Goal: Transaction & Acquisition: Purchase product/service

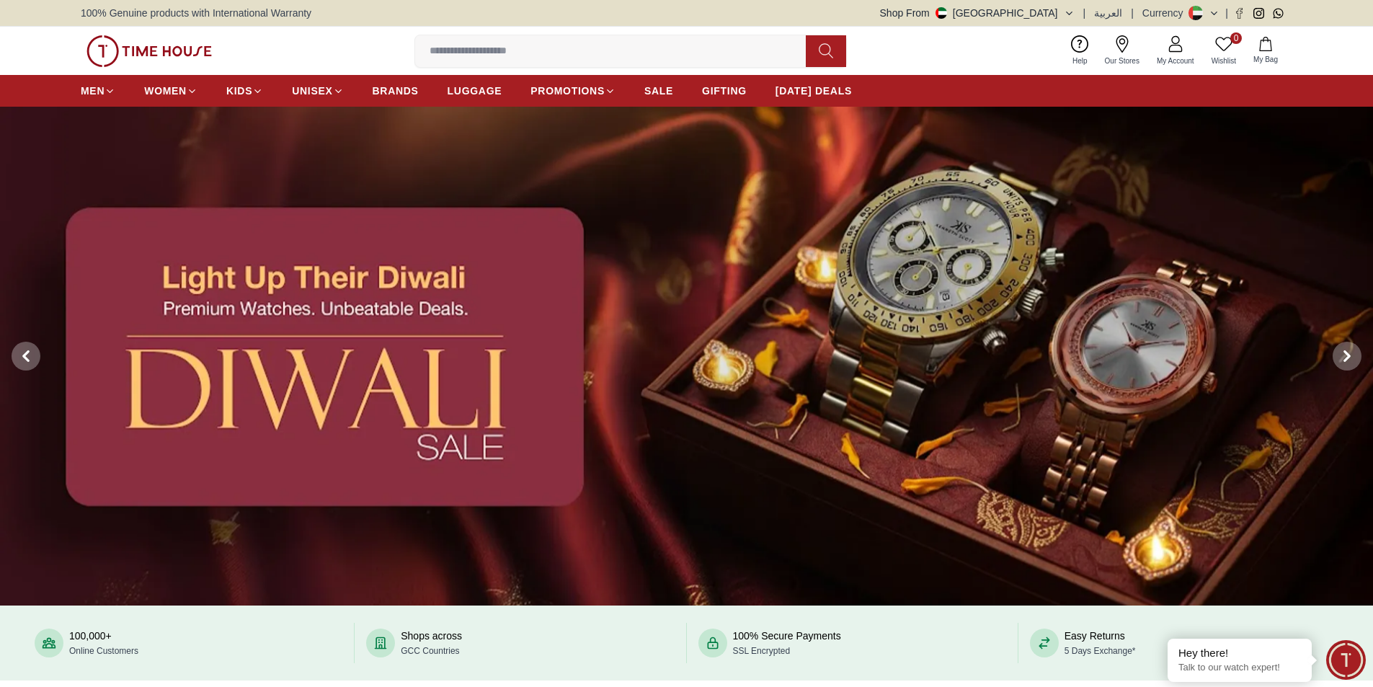
click at [897, 463] on img at bounding box center [686, 356] width 1373 height 499
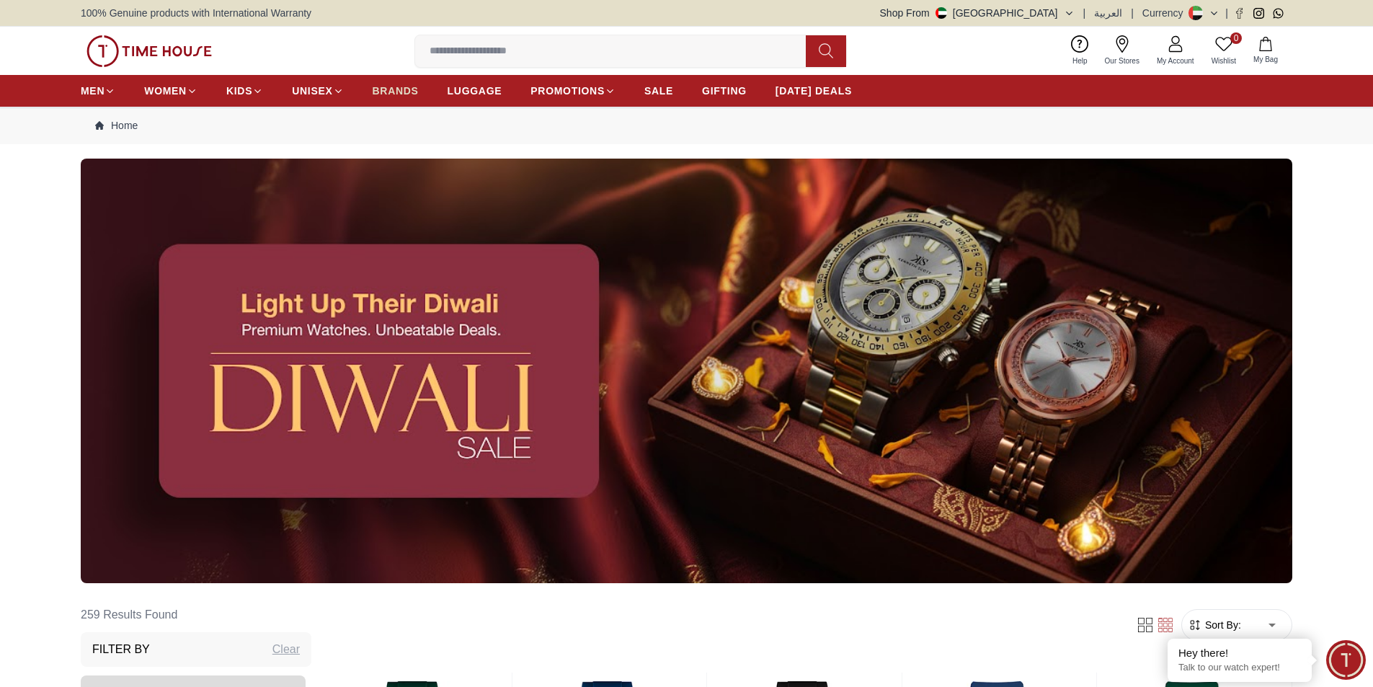
click at [398, 87] on span "BRANDS" at bounding box center [396, 91] width 46 height 14
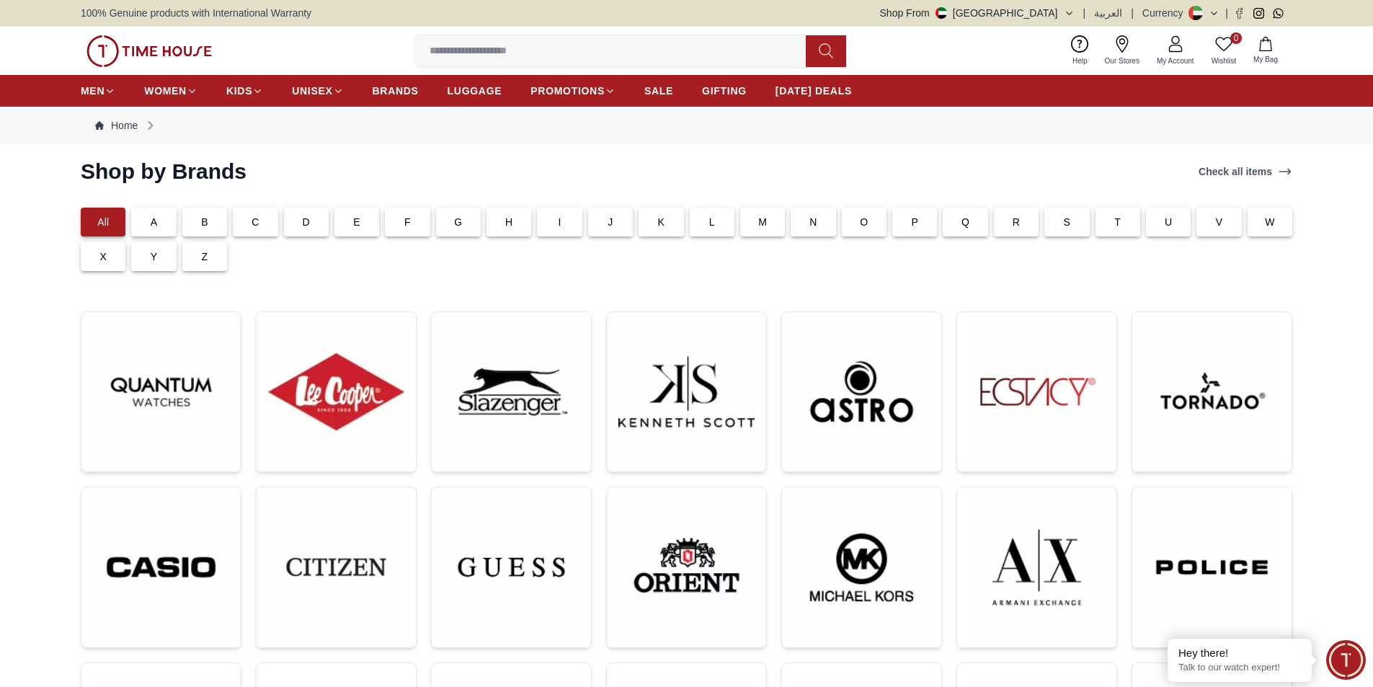
click at [267, 218] on div "C" at bounding box center [255, 222] width 45 height 29
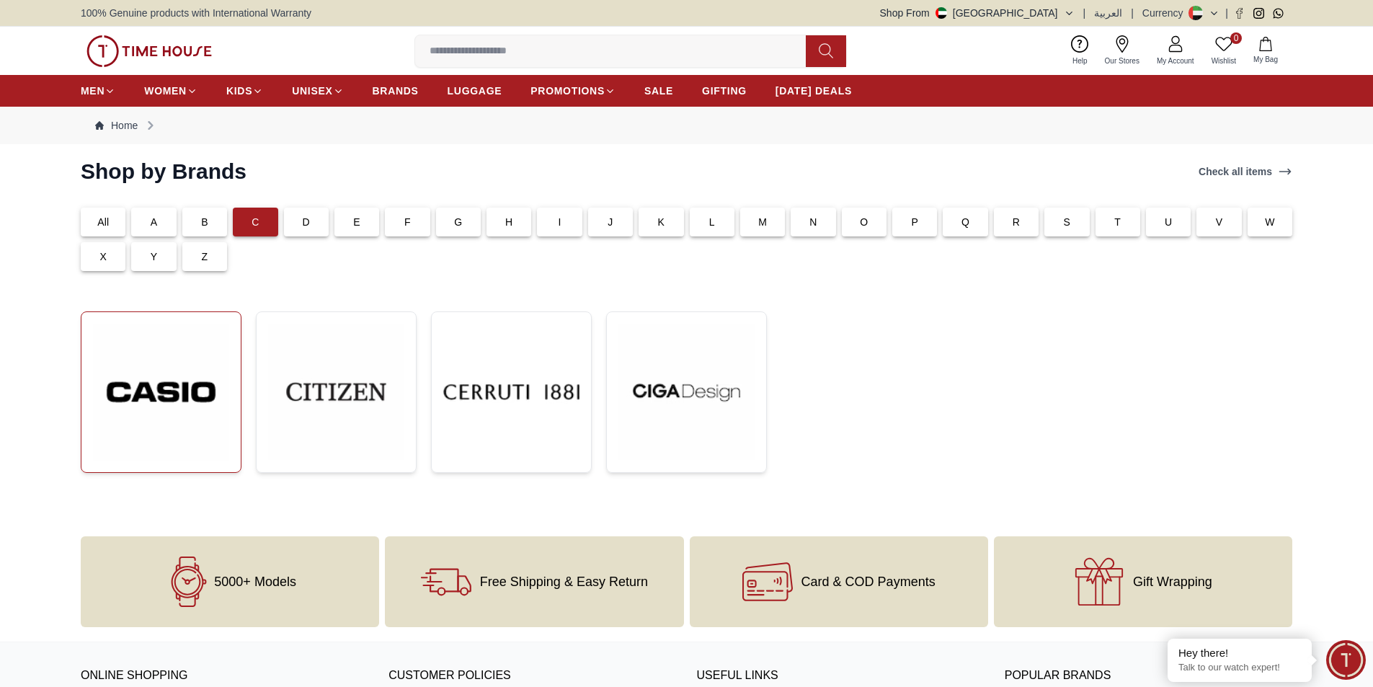
click at [204, 380] on img at bounding box center [161, 392] width 136 height 137
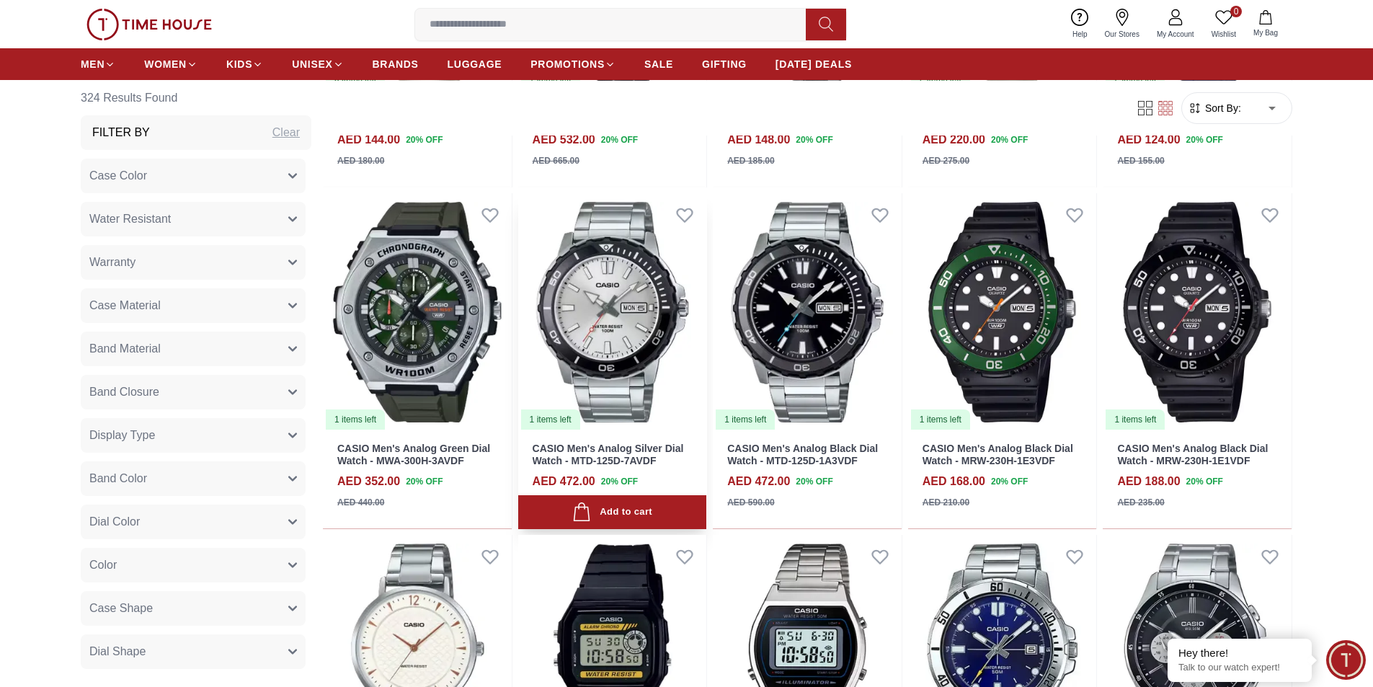
scroll to position [1513, 0]
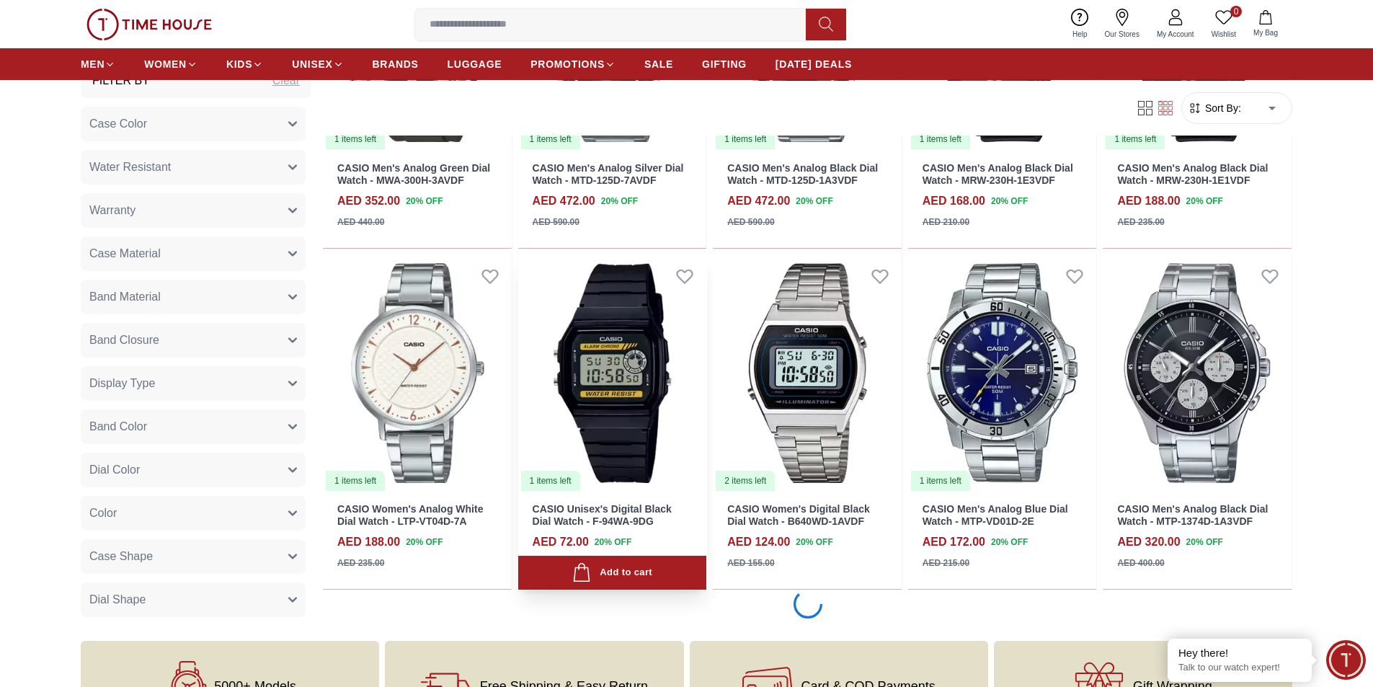
scroll to position [1658, 0]
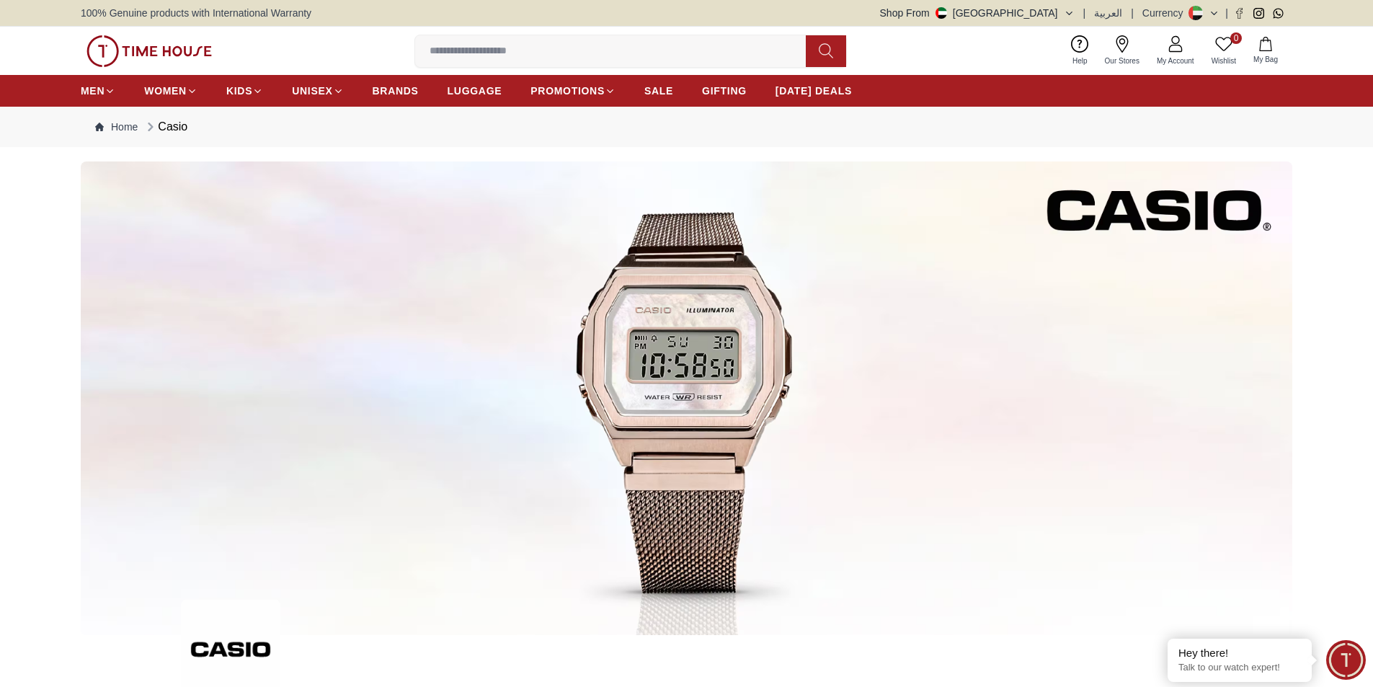
click at [478, 48] on input at bounding box center [616, 51] width 402 height 29
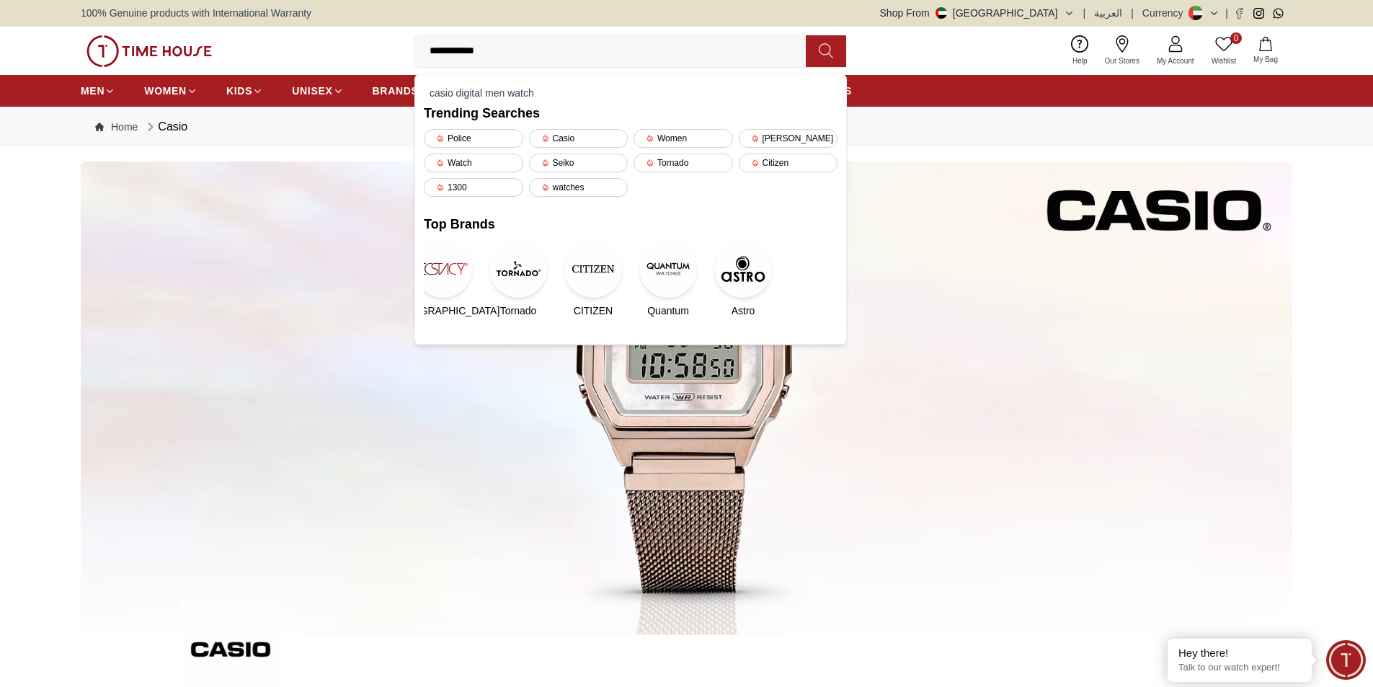
type input "**********"
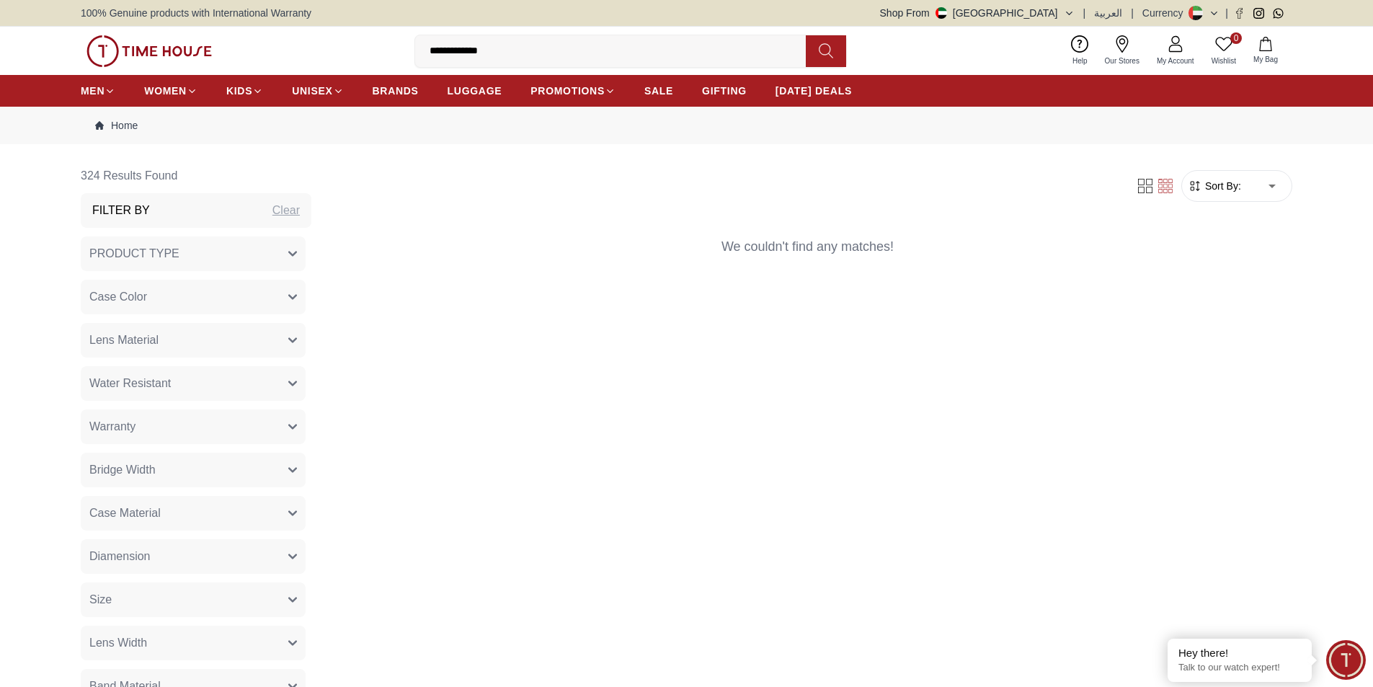
drag, startPoint x: 662, startPoint y: 50, endPoint x: 457, endPoint y: 53, distance: 205.4
click at [457, 53] on input "**********" at bounding box center [616, 51] width 402 height 29
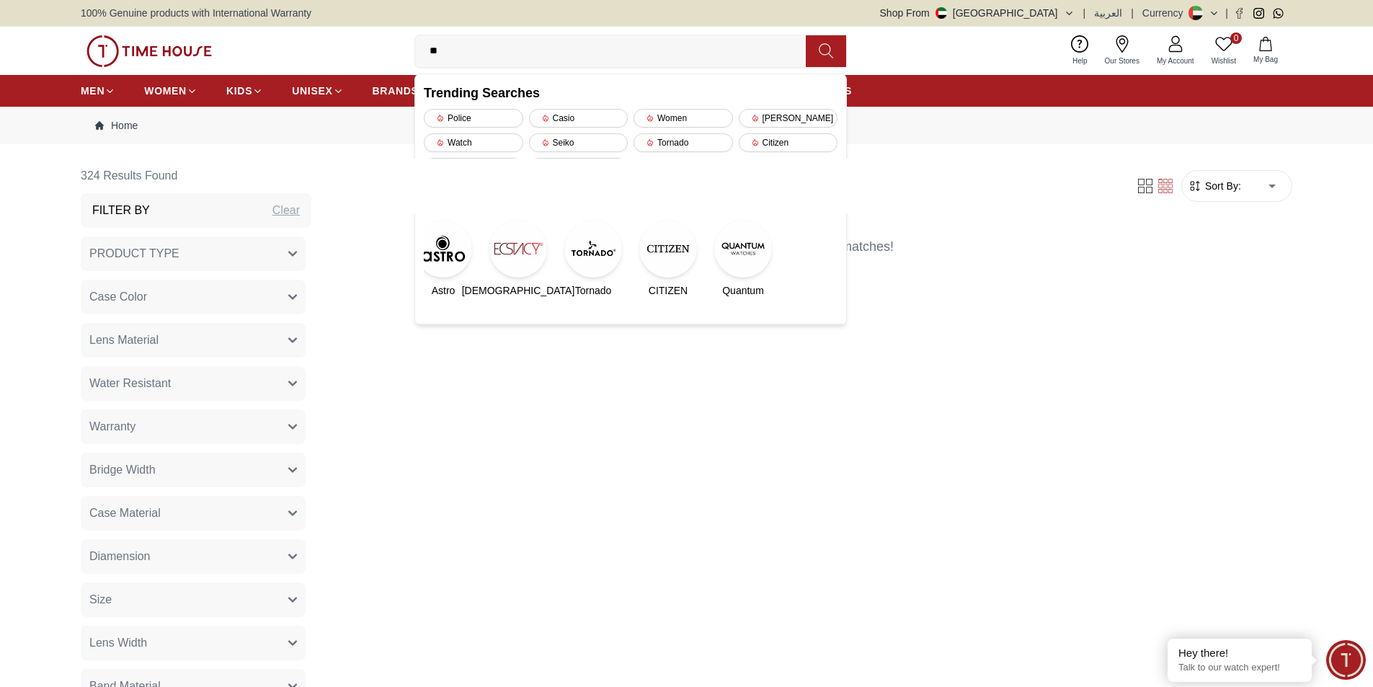
type input "*"
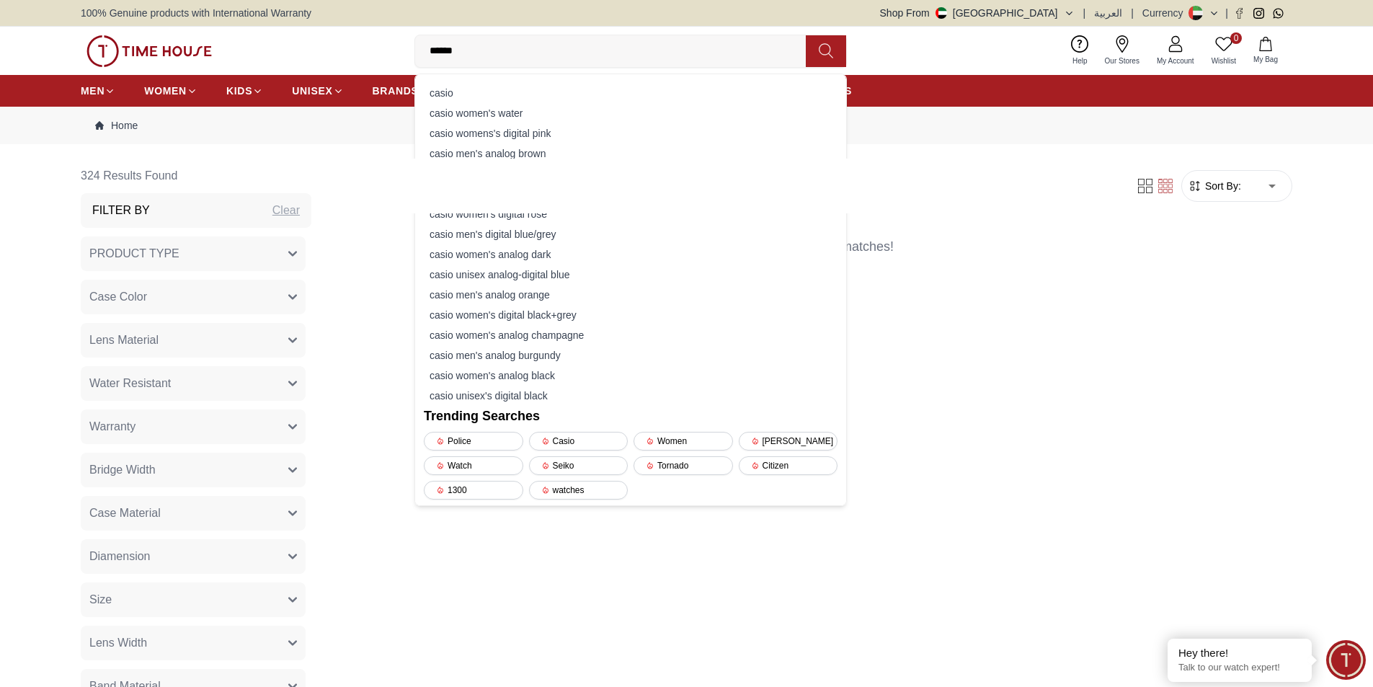
type input "*****"
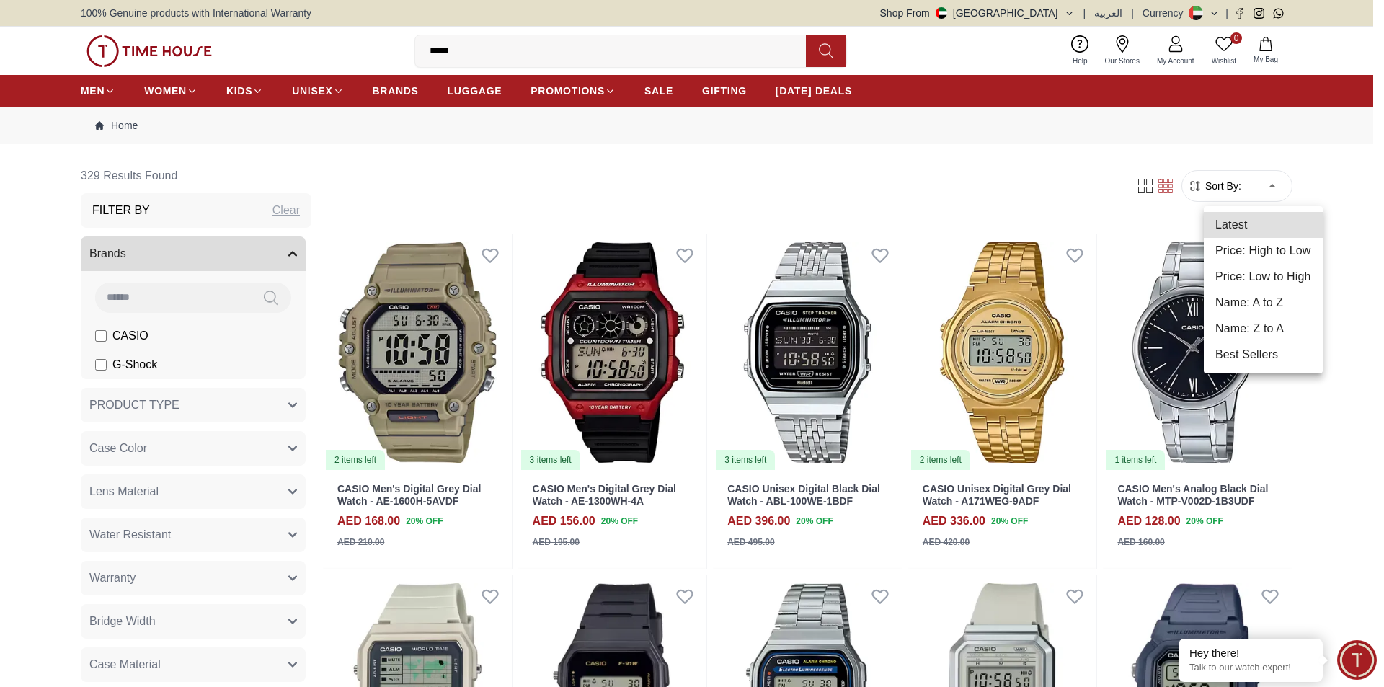
click at [1273, 294] on li "Name: A to Z" at bounding box center [1263, 303] width 119 height 26
type input "*"
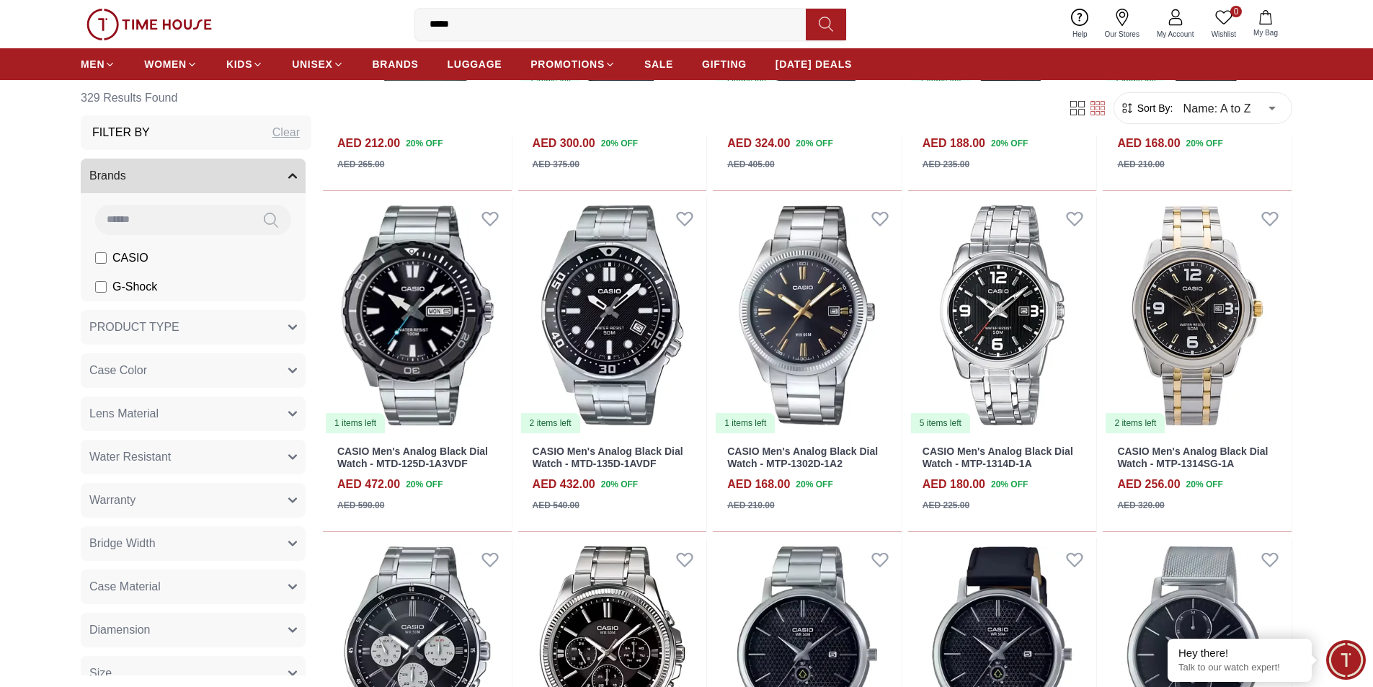
scroll to position [1009, 0]
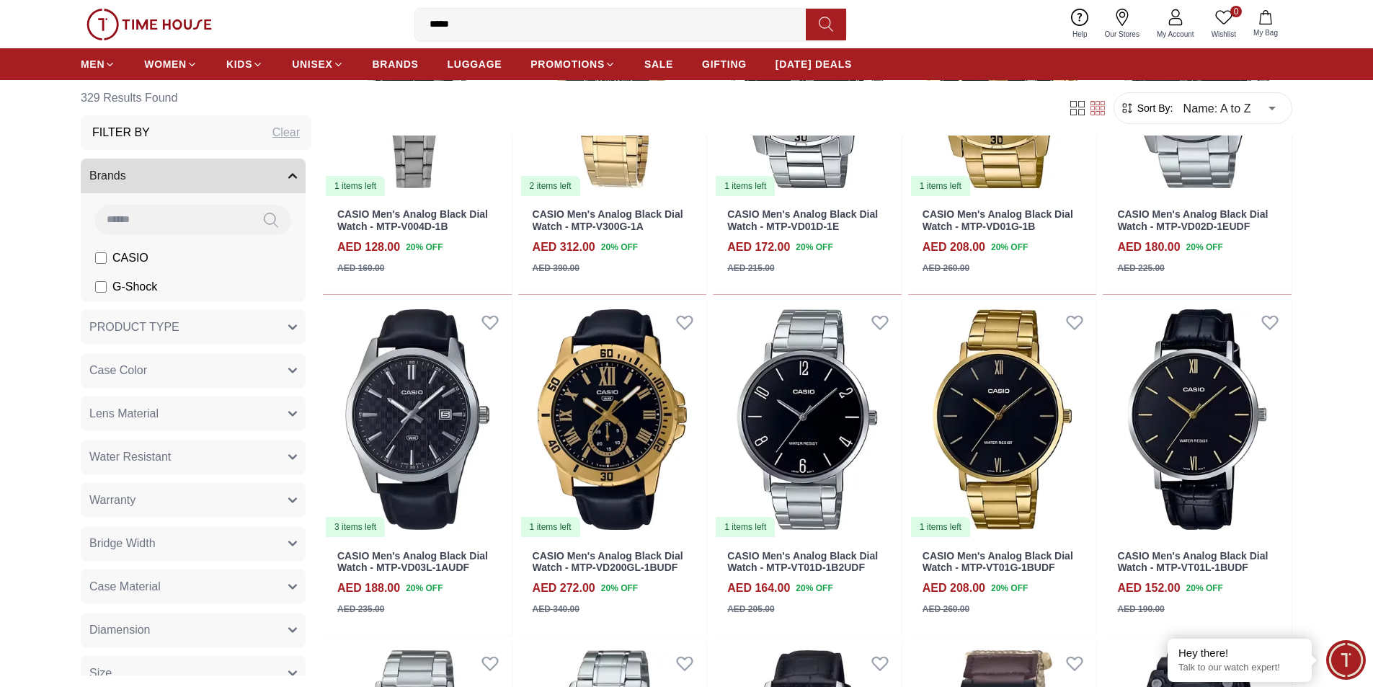
scroll to position [2162, 0]
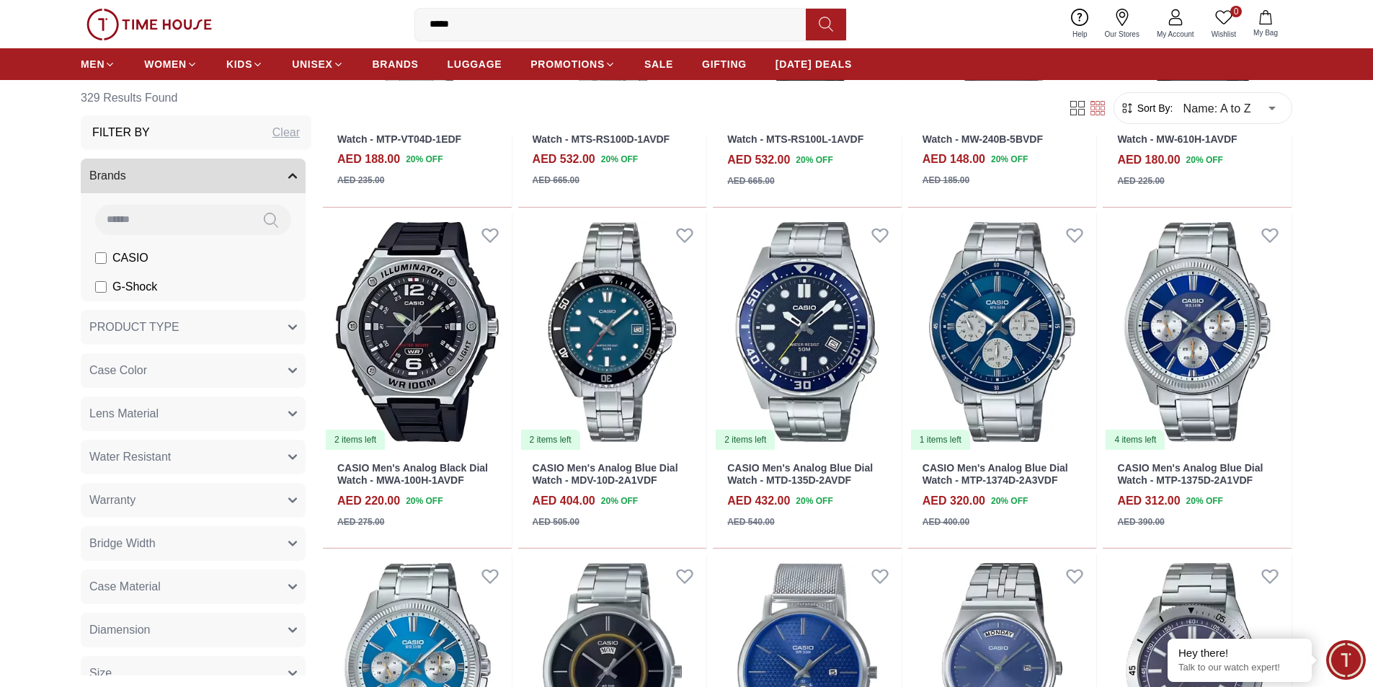
scroll to position [2739, 0]
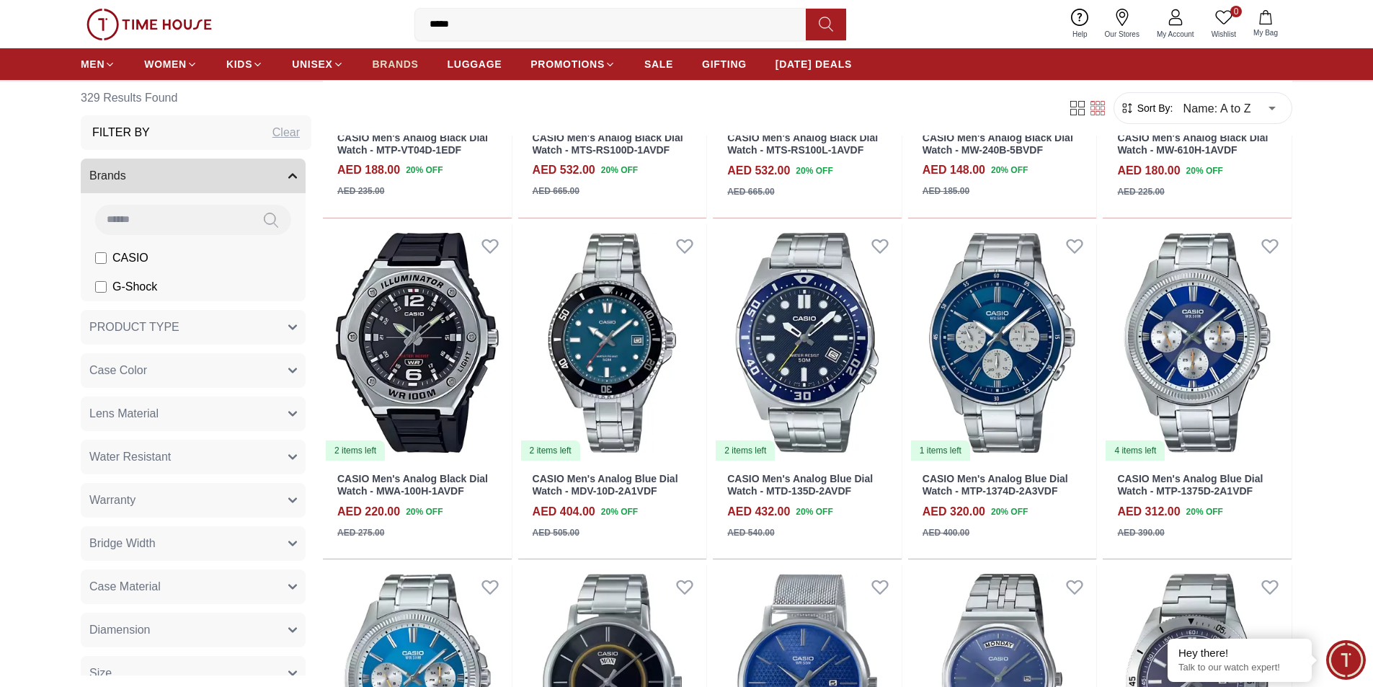
click at [391, 61] on span "BRANDS" at bounding box center [396, 64] width 46 height 14
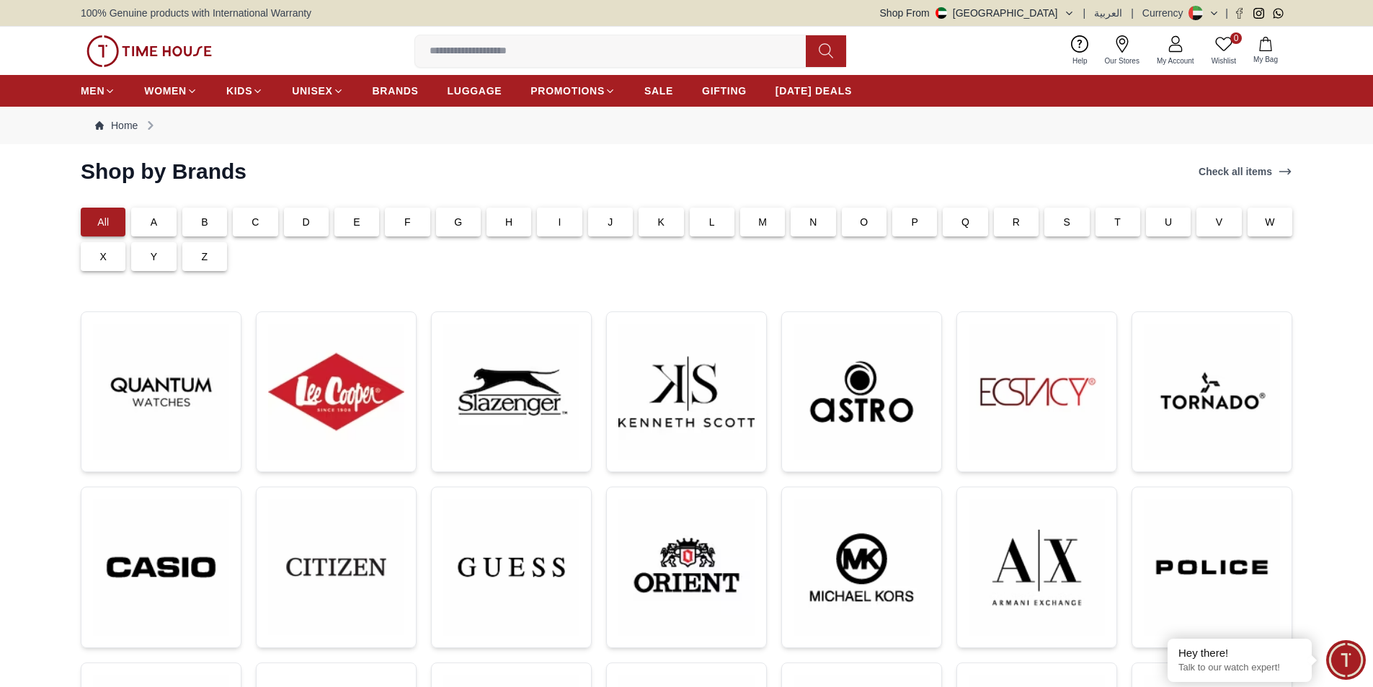
click at [355, 222] on p "E" at bounding box center [356, 222] width 7 height 14
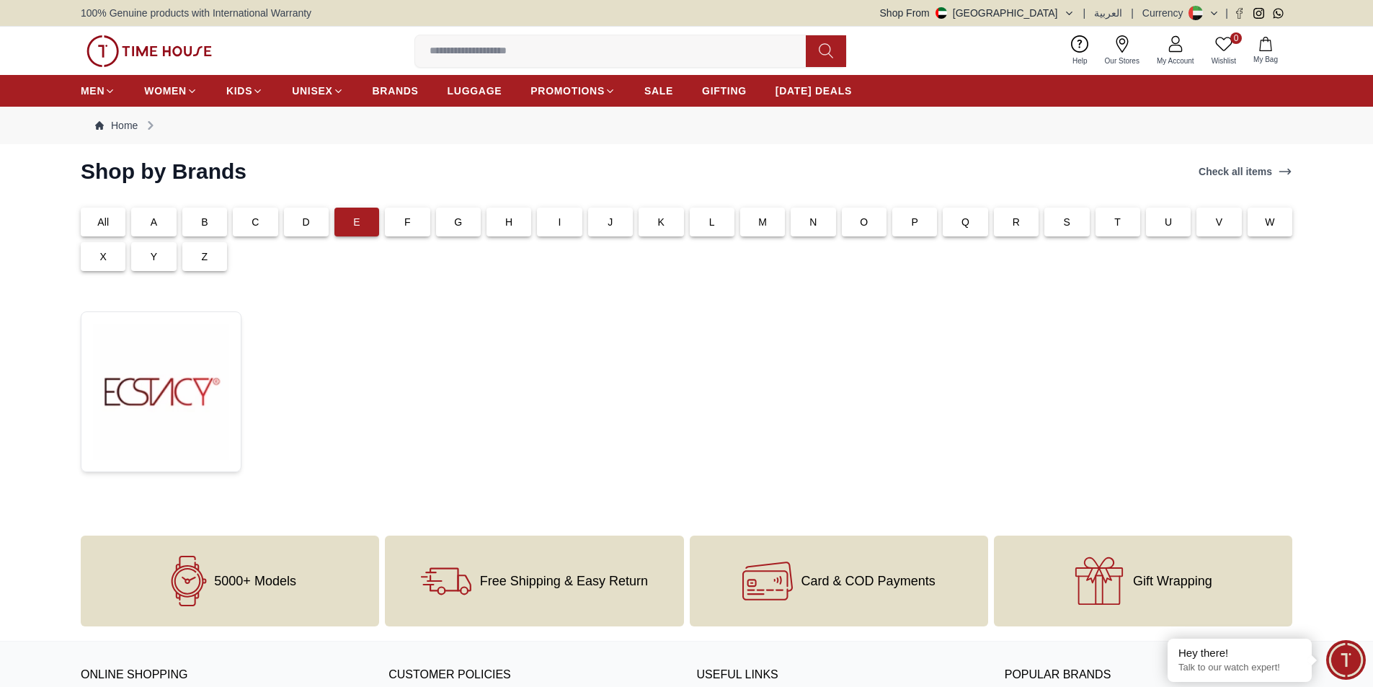
click at [488, 58] on input at bounding box center [616, 51] width 402 height 29
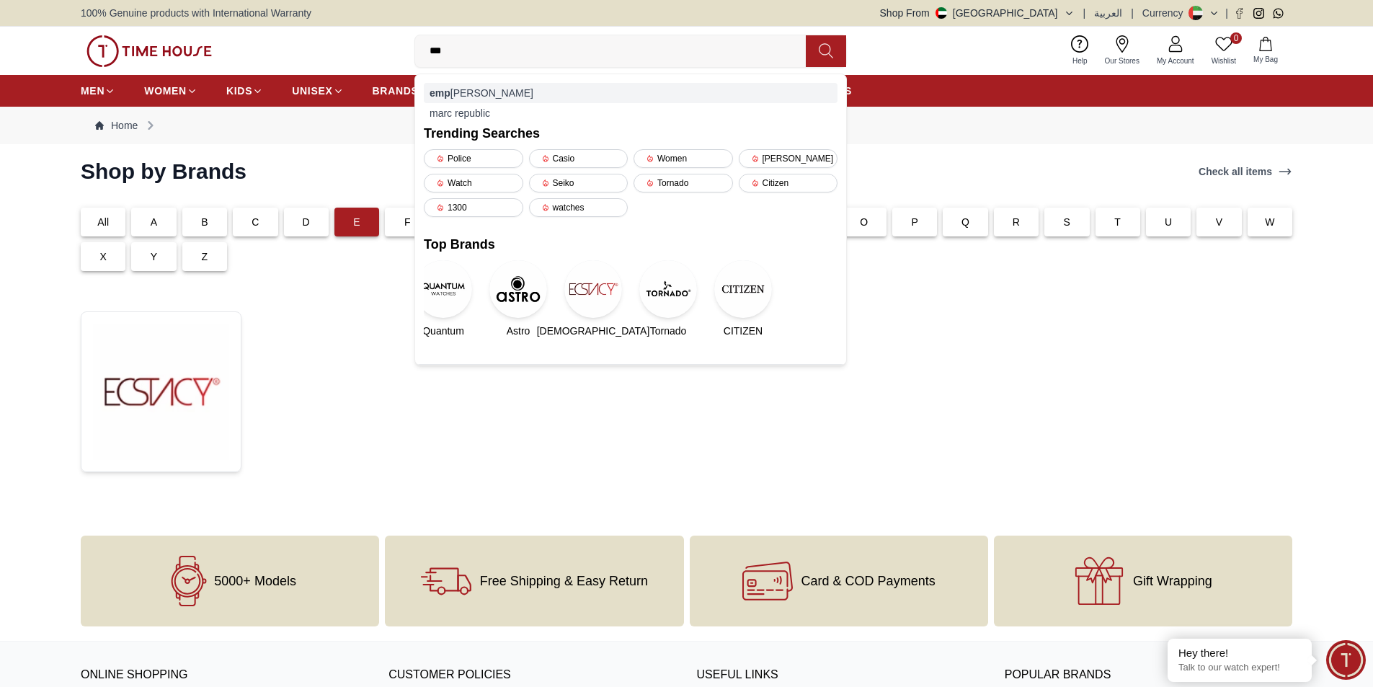
type input "***"
click at [488, 87] on div "emp orio armani" at bounding box center [631, 93] width 414 height 20
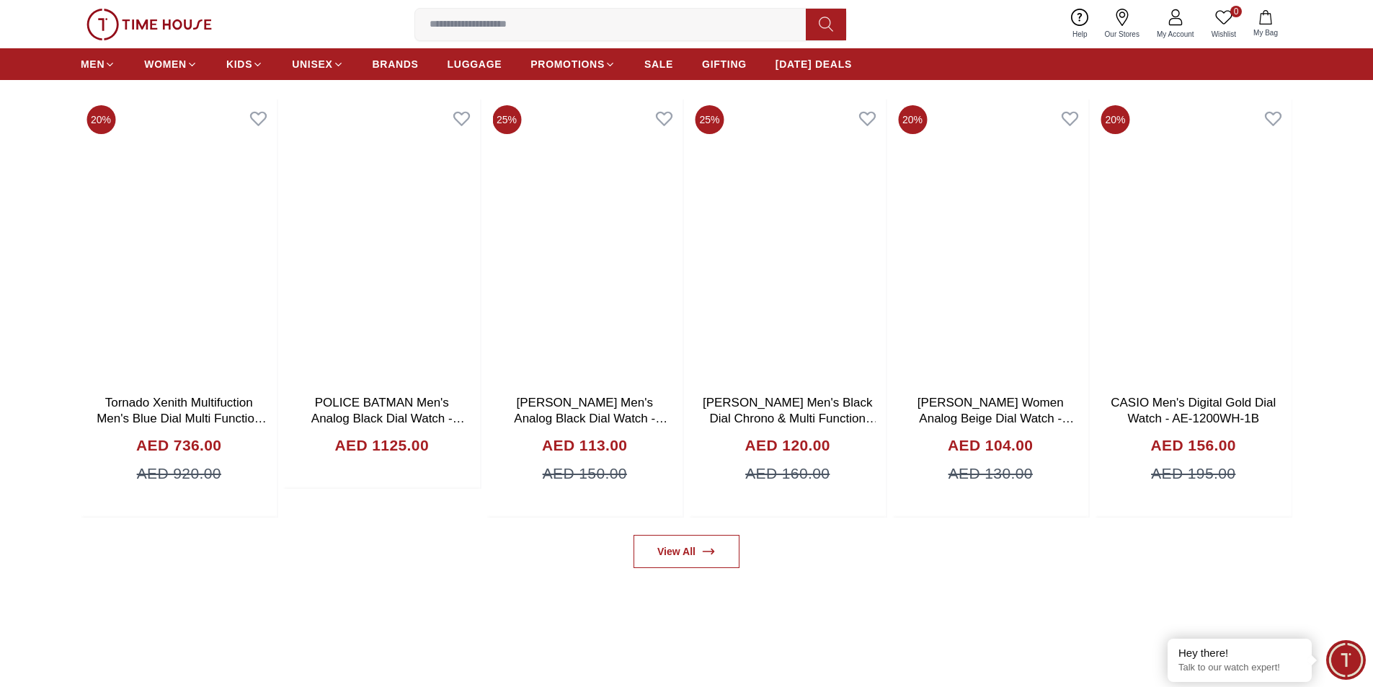
scroll to position [937, 0]
